Goal: Information Seeking & Learning: Learn about a topic

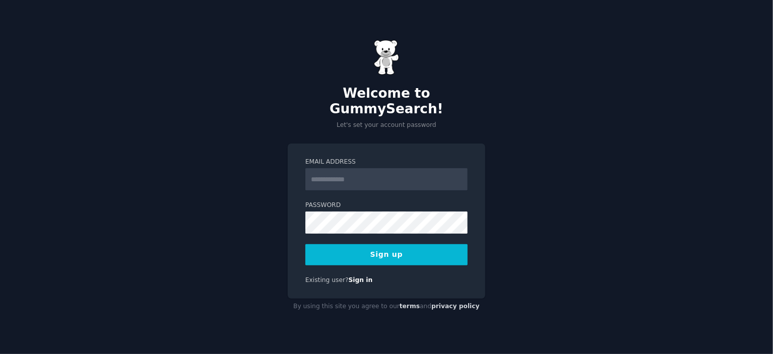
click at [358, 174] on input "Email Address" at bounding box center [386, 179] width 162 height 22
type input "**********"
click at [414, 247] on button "Sign up" at bounding box center [386, 254] width 162 height 21
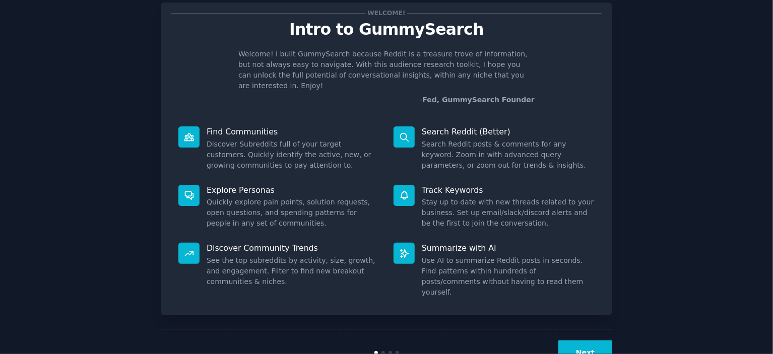
scroll to position [40, 0]
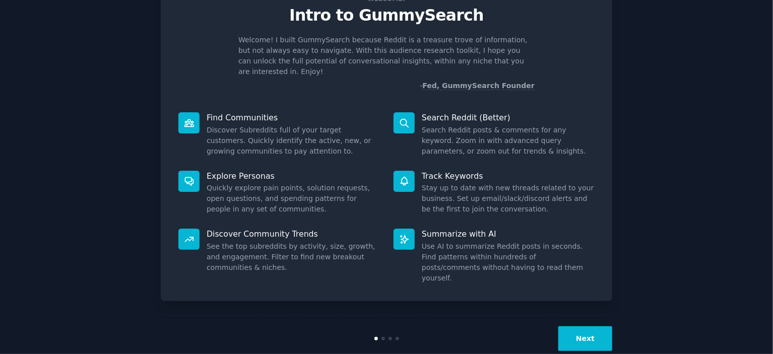
click at [594, 326] on button "Next" at bounding box center [585, 338] width 54 height 25
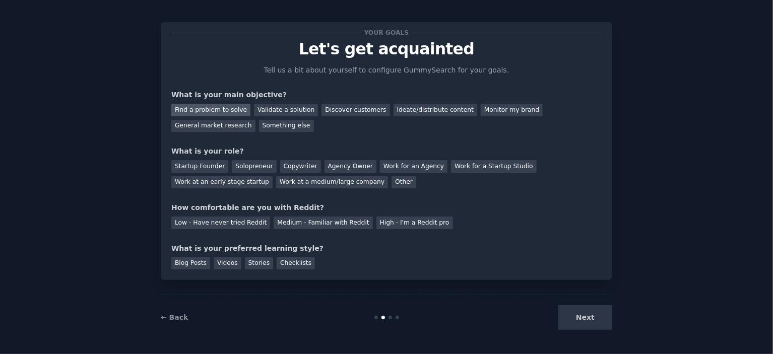
click at [234, 109] on div "Find a problem to solve" at bounding box center [210, 110] width 79 height 13
click at [401, 110] on div "Ideate/distribute content" at bounding box center [435, 110] width 84 height 13
click at [213, 109] on div "Find a problem to solve" at bounding box center [210, 110] width 79 height 13
click at [233, 166] on div "Solopreneur" at bounding box center [254, 166] width 44 height 13
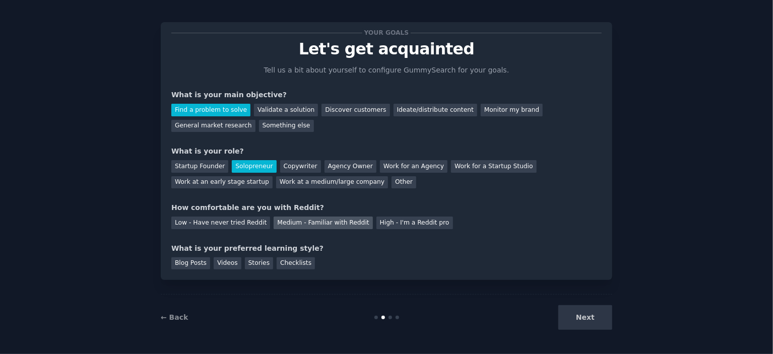
click at [306, 217] on div "Medium - Familiar with Reddit" at bounding box center [323, 223] width 99 height 13
click at [188, 263] on div "Blog Posts" at bounding box center [190, 263] width 39 height 13
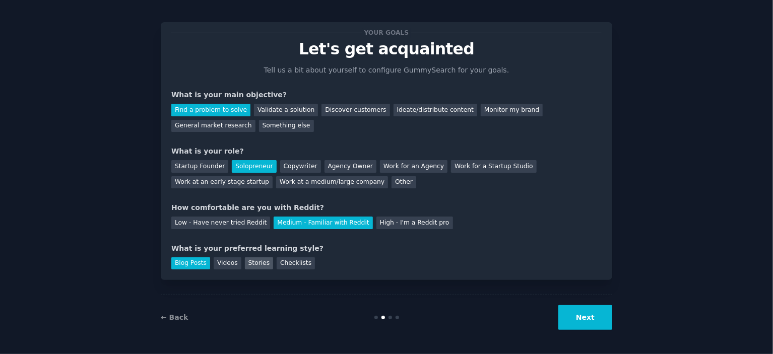
click at [255, 261] on div "Stories" at bounding box center [259, 263] width 28 height 13
click at [172, 263] on div "Blog Posts" at bounding box center [190, 263] width 39 height 13
click at [588, 324] on button "Next" at bounding box center [585, 317] width 54 height 25
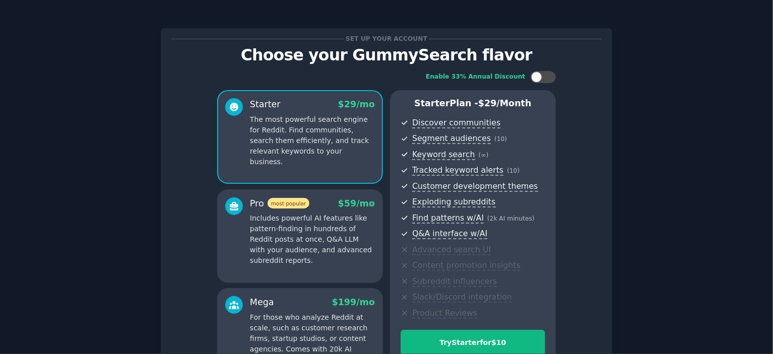
scroll to position [101, 0]
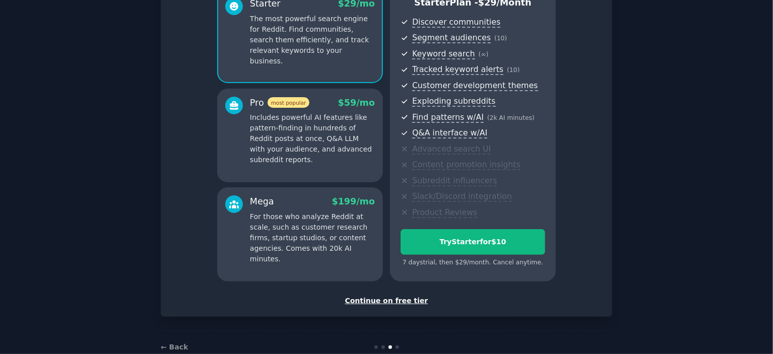
click at [371, 302] on div "Continue on free tier" at bounding box center [386, 301] width 430 height 11
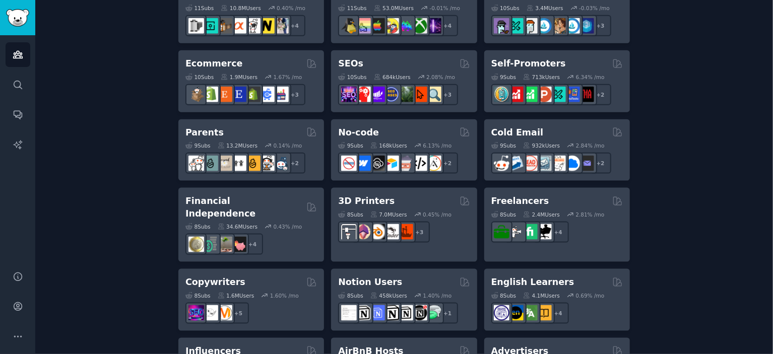
scroll to position [807, 0]
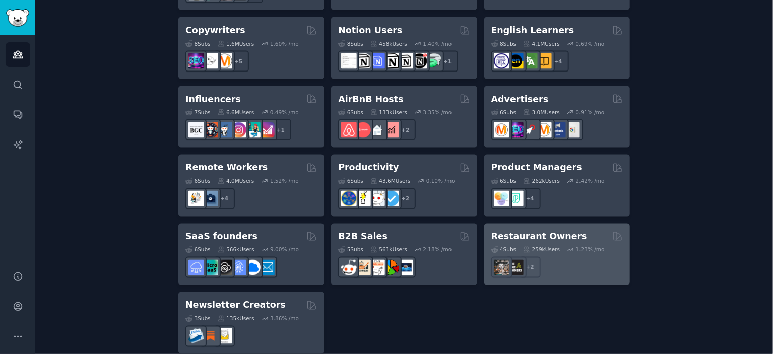
click at [601, 257] on div "+ 2" at bounding box center [556, 267] width 131 height 21
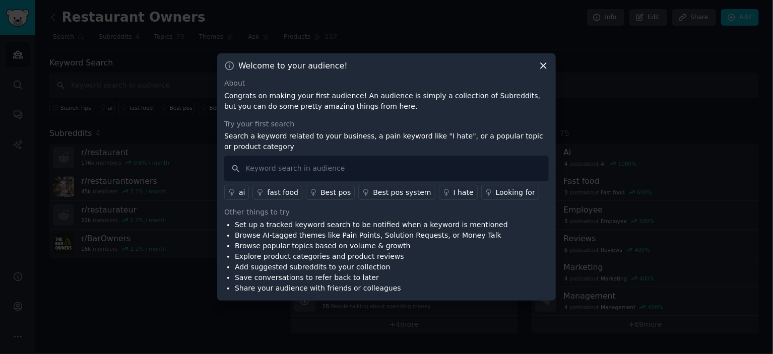
click at [544, 64] on icon at bounding box center [543, 65] width 11 height 11
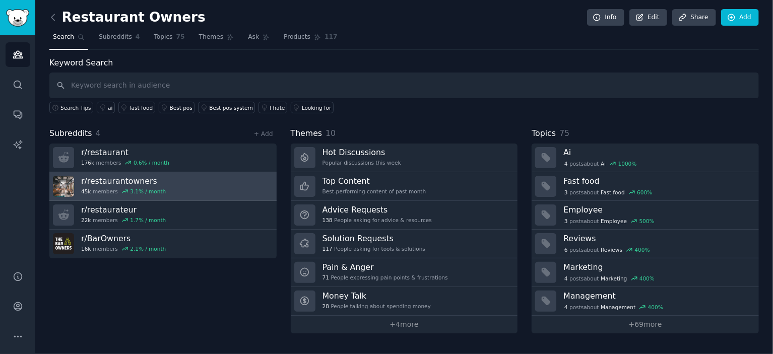
click at [175, 187] on link "r/ restaurantowners 45k members 3.1 % / month" at bounding box center [162, 186] width 227 height 29
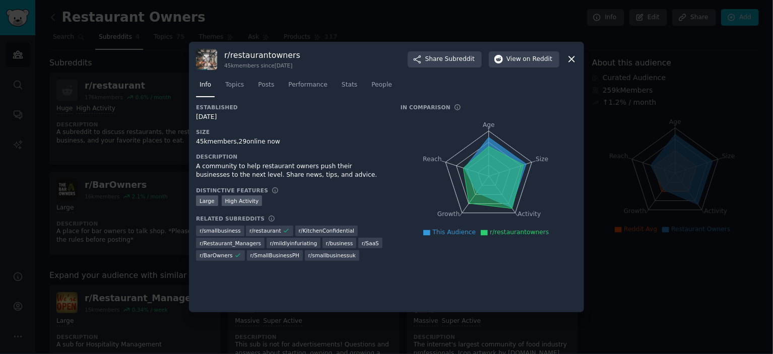
click at [570, 58] on icon at bounding box center [572, 60] width 6 height 6
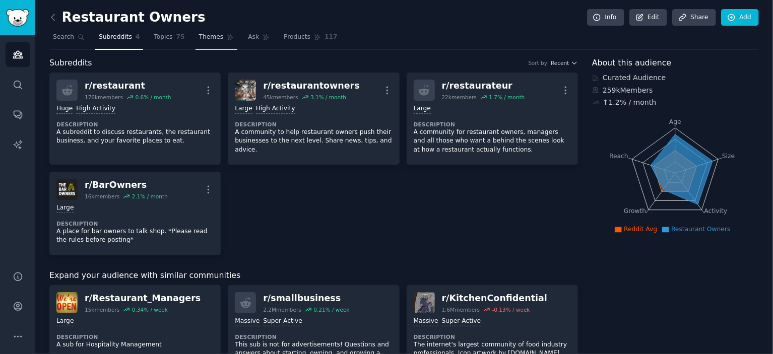
click at [207, 40] on span "Themes" at bounding box center [211, 37] width 25 height 9
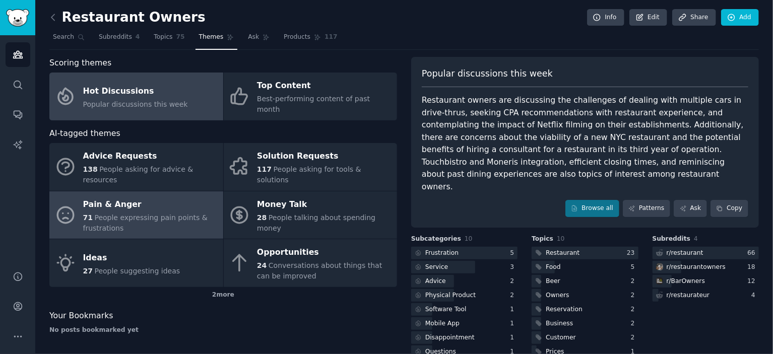
click at [121, 214] on span "People expressing pain points & frustrations" at bounding box center [145, 223] width 124 height 19
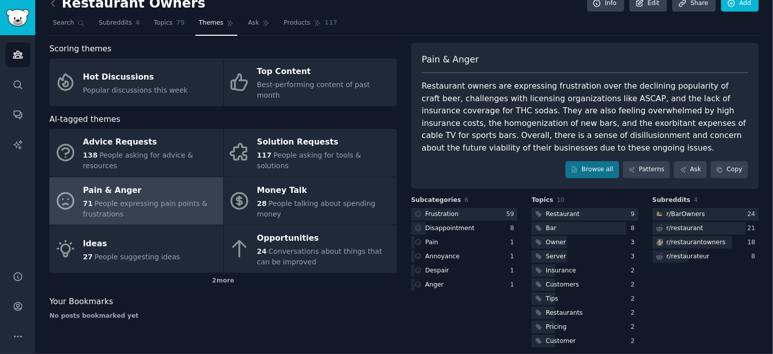
scroll to position [22, 0]
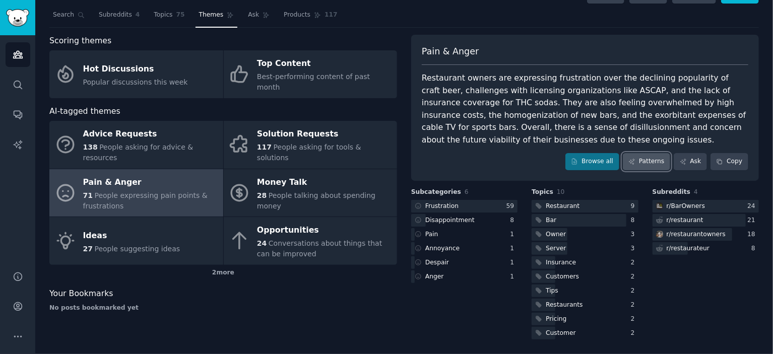
click at [653, 165] on link "Patterns" at bounding box center [646, 161] width 47 height 17
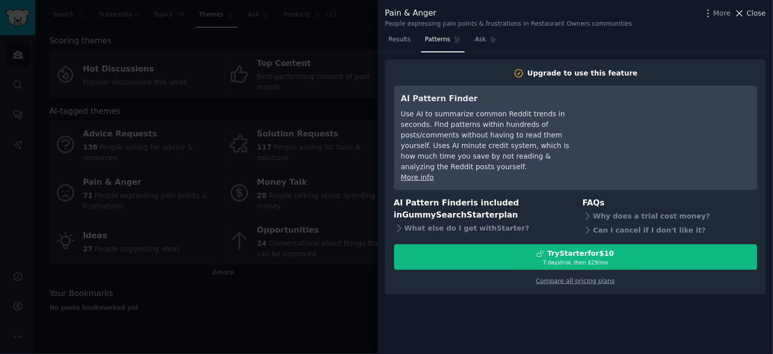
click at [753, 11] on span "Close" at bounding box center [756, 13] width 19 height 11
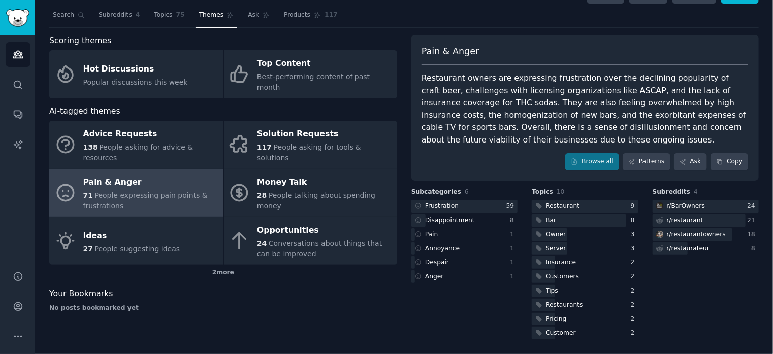
click at [209, 17] on span "Themes" at bounding box center [211, 15] width 25 height 9
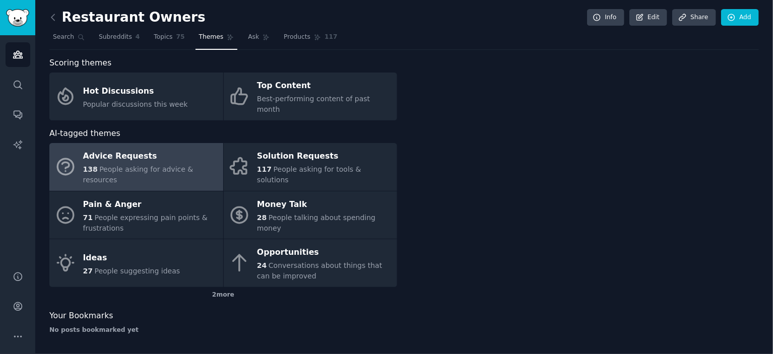
click at [149, 165] on span "People asking for advice & resources" at bounding box center [138, 174] width 110 height 19
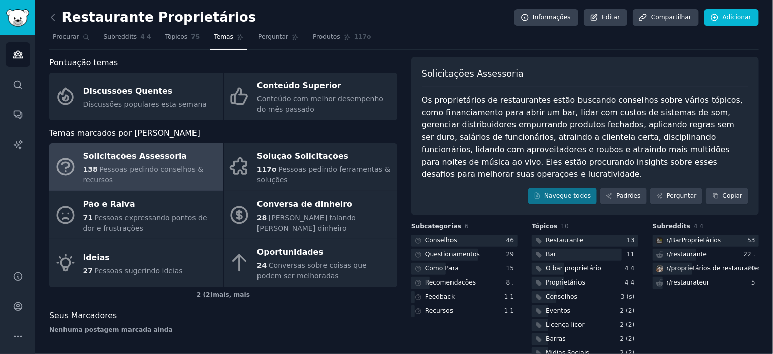
click at [455, 152] on div "Os proprietários de restaurantes estão buscando conselhos sobre vários tópicos,…" at bounding box center [585, 137] width 326 height 87
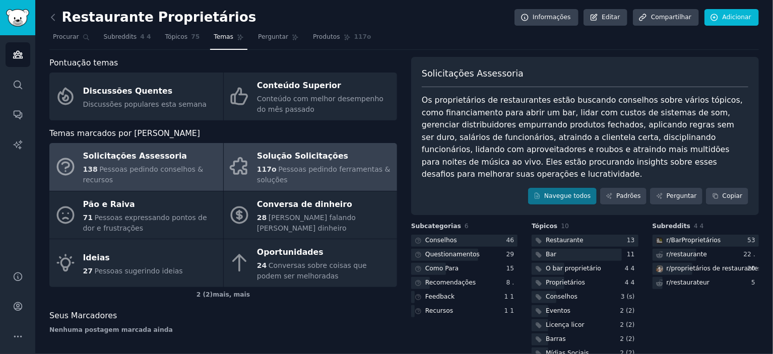
click at [341, 174] on div "117o Pessoas pedindo ferramentas & soluções" at bounding box center [324, 174] width 135 height 21
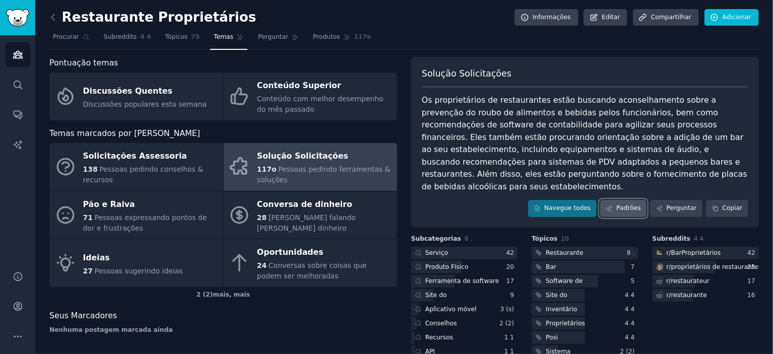
click at [635, 200] on link "Padrões" at bounding box center [623, 208] width 46 height 17
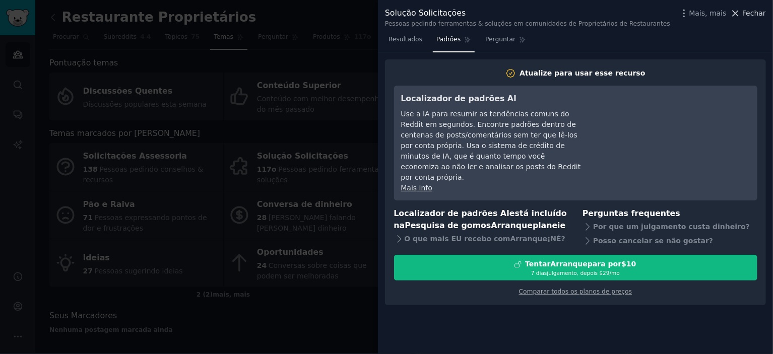
click at [751, 10] on span "Fechar" at bounding box center [754, 13] width 24 height 11
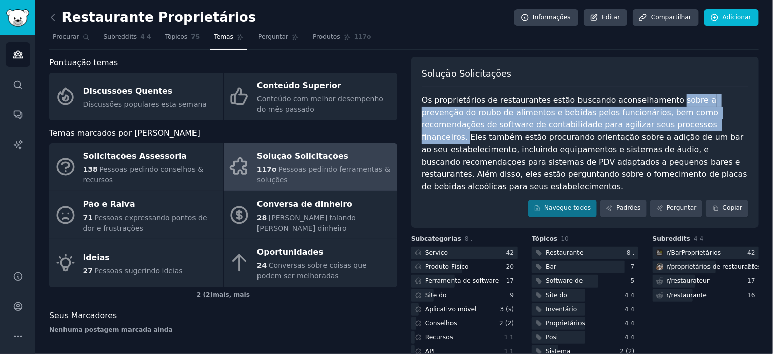
drag, startPoint x: 611, startPoint y: 128, endPoint x: 652, endPoint y: 96, distance: 51.7
click at [652, 96] on div "Os proprietários de restaurantes estão buscando aconselhamento sobre a prevençã…" at bounding box center [585, 143] width 326 height 99
copy div "sobre a prevenção do roubo de alimentos e bebidas pelos funcionários, bem como …"
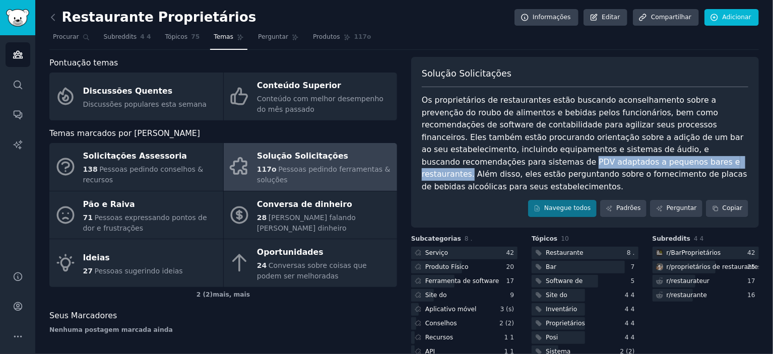
drag, startPoint x: 647, startPoint y: 151, endPoint x: 494, endPoint y: 165, distance: 153.8
click at [494, 165] on div "Os proprietários de restaurantes estão buscando aconselhamento sobre a prevençã…" at bounding box center [585, 143] width 326 height 99
copy div "PDV adaptados a pequenos bares e restaurantes."
